Goal: Task Accomplishment & Management: Manage account settings

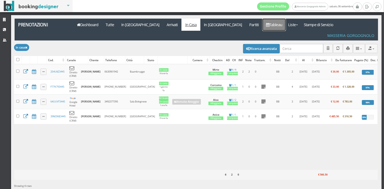
click at [262, 23] on link "Tableau" at bounding box center [273, 25] width 23 height 12
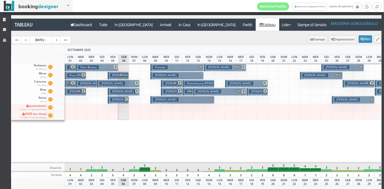
click at [314, 77] on h3 "[PERSON_NAME]" at bounding box center [315, 75] width 26 height 4
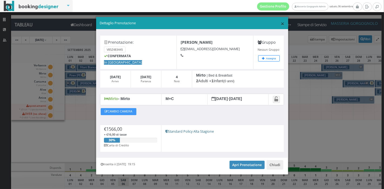
click at [280, 23] on span "×" at bounding box center [282, 23] width 4 height 9
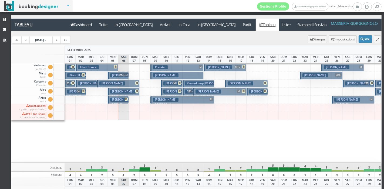
click at [136, 91] on icon at bounding box center [136, 91] width 3 height 3
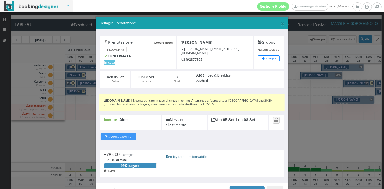
scroll to position [30, 0]
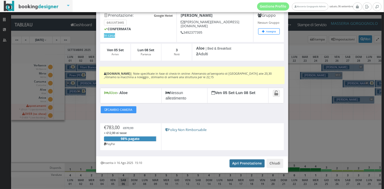
click at [237, 161] on link "Apri Prenotazione" at bounding box center [246, 163] width 35 height 8
click at [272, 160] on button "Chiudi" at bounding box center [274, 163] width 17 height 9
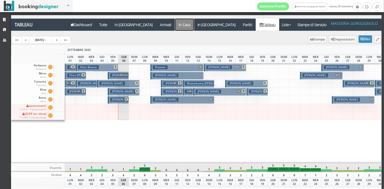
click at [175, 22] on a=pms-instay-reservations"] "In Casa" at bounding box center [184, 25] width 19 height 12
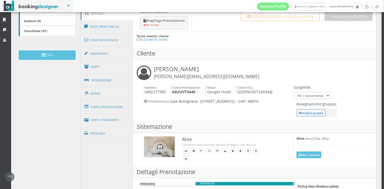
scroll to position [146, 0]
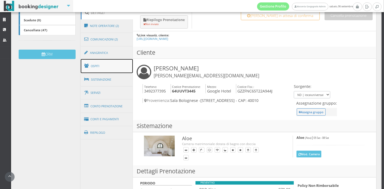
click at [105, 59] on link "Ospiti" at bounding box center [107, 66] width 52 height 14
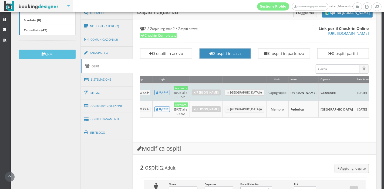
scroll to position [0, 74]
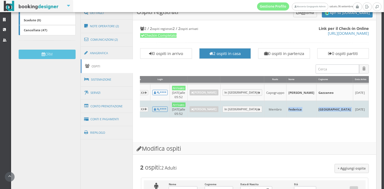
drag, startPoint x: 269, startPoint y: 106, endPoint x: 308, endPoint y: 107, distance: 39.4
click at [308, 107] on tr "Completato XX XXX XX **** Arrivato 06/09/2025 alle 05:52 Annulla Arrivo In Part…" at bounding box center [262, 109] width 378 height 17
copy tr "Federica Bergamo"
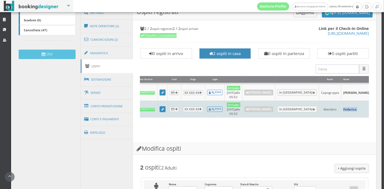
scroll to position [0, 9]
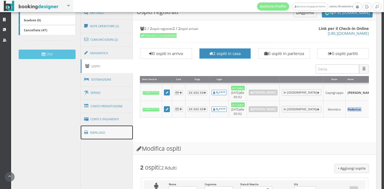
click at [101, 126] on link "Riepilogo" at bounding box center [107, 133] width 52 height 14
